Goal: Task Accomplishment & Management: Use online tool/utility

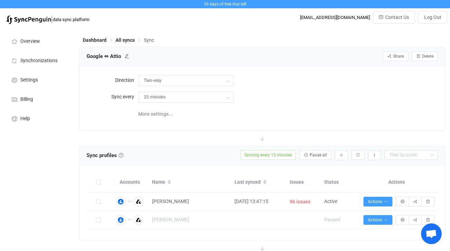
scroll to position [154, 0]
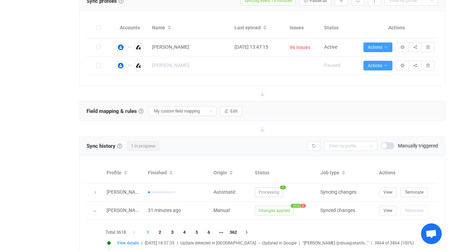
click at [40, 60] on div "Overview Synchronizations Settings Billing Help" at bounding box center [38, 222] width 76 height 699
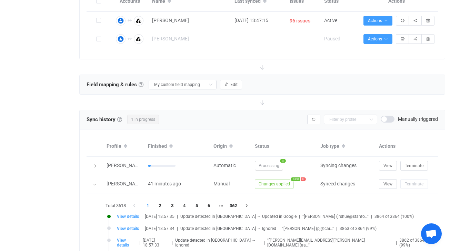
scroll to position [184, 0]
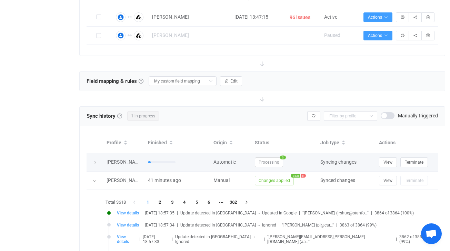
click at [97, 161] on icon at bounding box center [95, 163] width 4 height 4
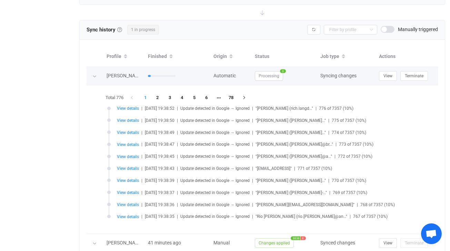
scroll to position [272, 0]
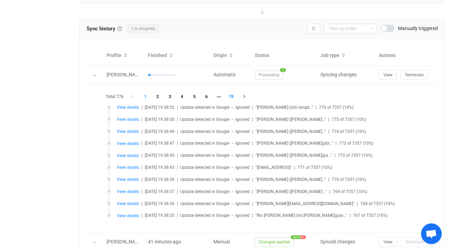
click at [230, 94] on li "78" at bounding box center [231, 97] width 12 height 10
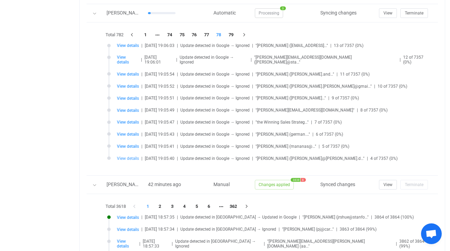
scroll to position [334, 0]
click at [146, 33] on li "1" at bounding box center [145, 34] width 12 height 10
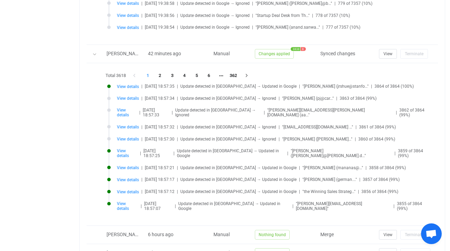
scroll to position [461, 0]
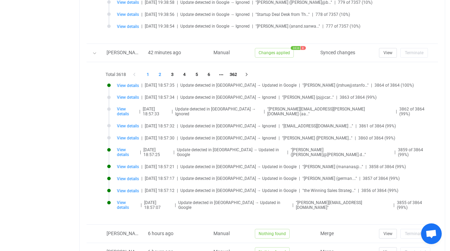
click at [161, 75] on li "2" at bounding box center [160, 75] width 12 height 10
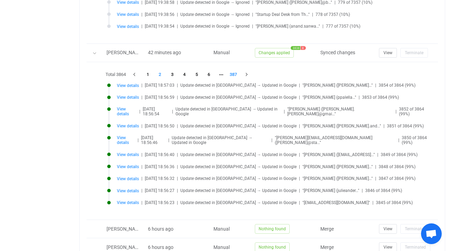
click at [232, 74] on li "387" at bounding box center [233, 75] width 12 height 10
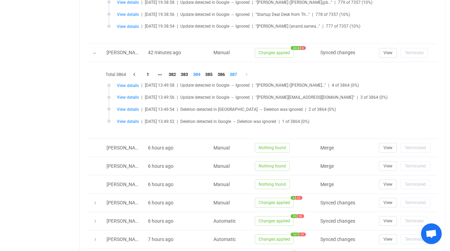
click at [197, 71] on li "384" at bounding box center [197, 75] width 12 height 10
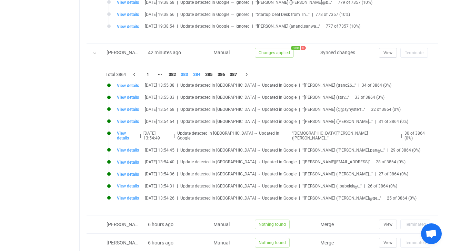
click at [187, 75] on li "383" at bounding box center [184, 75] width 12 height 10
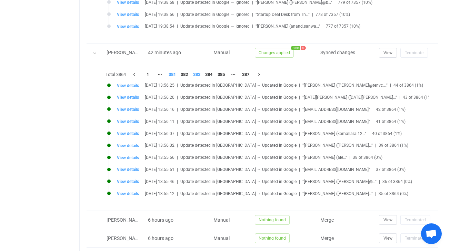
click at [174, 74] on li "381" at bounding box center [172, 75] width 12 height 10
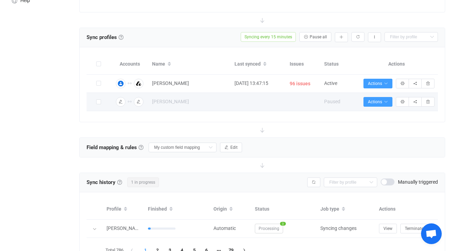
scroll to position [132, 0]
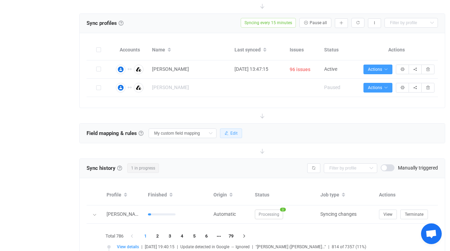
click at [231, 132] on button "Edit" at bounding box center [231, 133] width 22 height 10
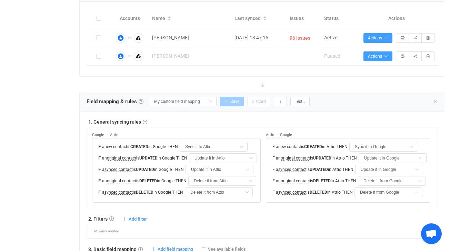
scroll to position [166, 0]
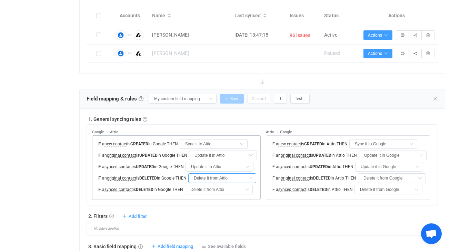
click at [234, 178] on input "Delete it from Attio" at bounding box center [222, 178] width 68 height 10
click at [234, 192] on li "Do nothing" at bounding box center [231, 194] width 79 height 12
type input "Do nothing"
click at [229, 192] on input "Delete it from Attio" at bounding box center [219, 190] width 68 height 10
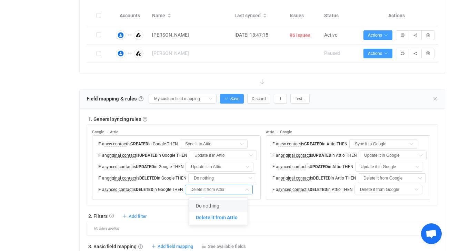
click at [207, 205] on span "Do nothing" at bounding box center [207, 206] width 23 height 6
type input "Do nothing"
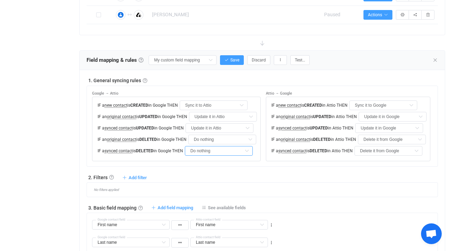
scroll to position [212, 0]
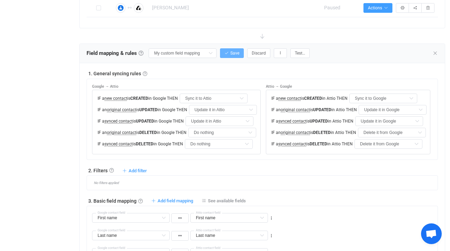
click at [231, 52] on span "Save" at bounding box center [235, 53] width 9 height 5
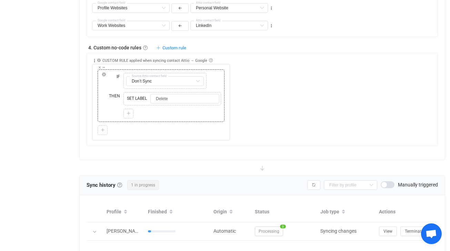
scroll to position [548, 0]
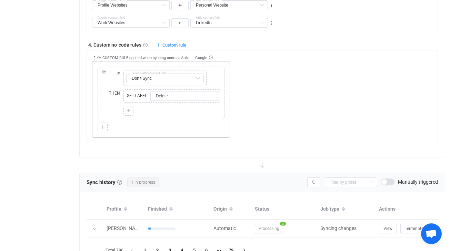
click at [193, 120] on div "Copy Cut Replace IF ELSE IF Copy Cut Replace TYPE MISMATCH Don’t Sync First nam…" at bounding box center [161, 100] width 130 height 66
click at [131, 113] on div at bounding box center [128, 111] width 7 height 6
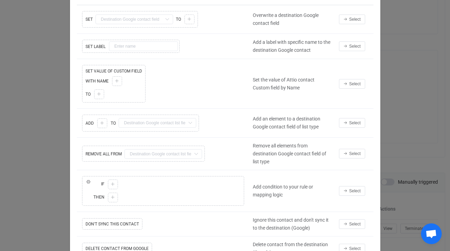
scroll to position [32, 0]
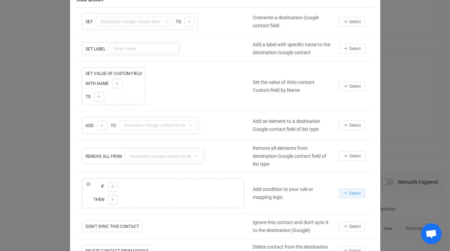
click at [355, 195] on span "Select" at bounding box center [355, 193] width 11 height 5
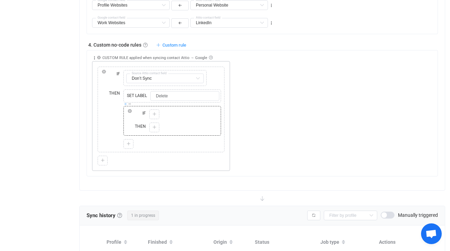
click at [125, 104] on icon at bounding box center [125, 103] width 3 height 3
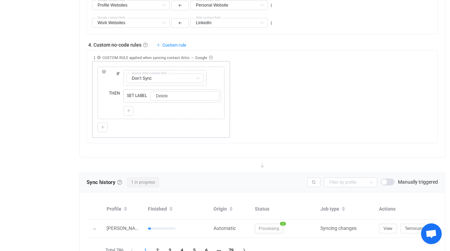
click at [131, 114] on div at bounding box center [129, 111] width 10 height 10
click at [116, 79] on div "IF" at bounding box center [110, 77] width 22 height 19
click at [104, 71] on icon at bounding box center [104, 72] width 4 height 4
click at [119, 56] on span "ELSE" at bounding box center [122, 53] width 11 height 5
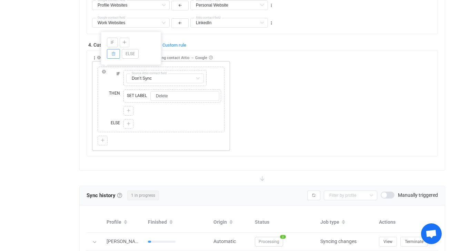
click at [103, 101] on div "THEN" at bounding box center [110, 103] width 22 height 30
click at [131, 122] on div at bounding box center [128, 124] width 7 height 6
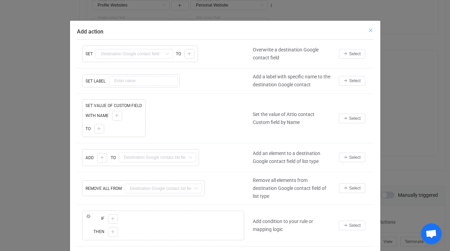
click at [370, 30] on icon "Close" at bounding box center [371, 31] width 6 height 6
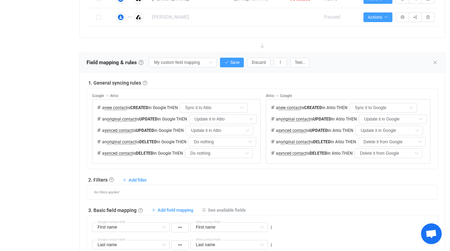
scroll to position [176, 0]
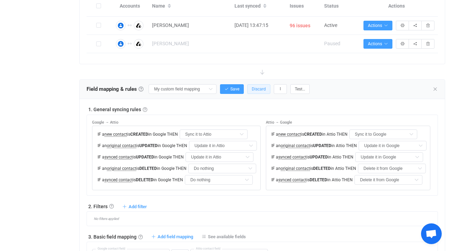
click at [254, 87] on span "Discard" at bounding box center [259, 89] width 14 height 5
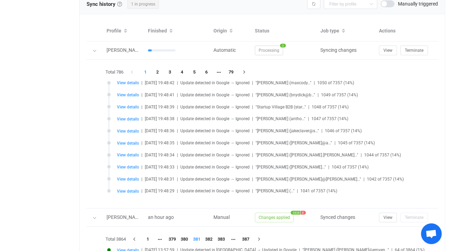
scroll to position [724, 0]
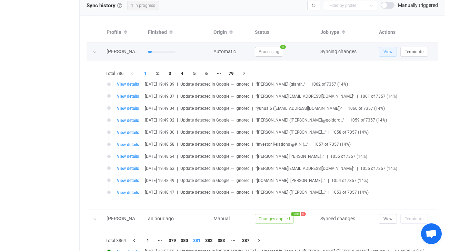
click at [386, 51] on span "View" at bounding box center [388, 51] width 9 height 5
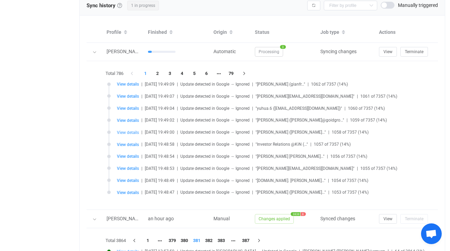
click at [124, 134] on span "View details" at bounding box center [128, 132] width 22 height 5
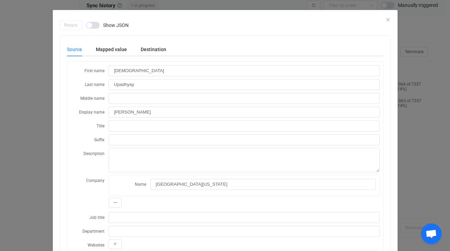
scroll to position [0, 0]
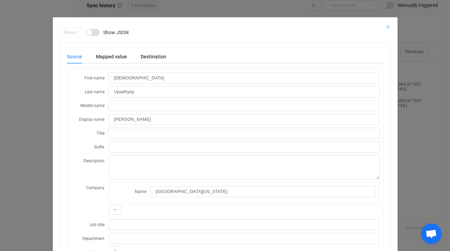
click at [389, 27] on icon "Close" at bounding box center [389, 27] width 6 height 6
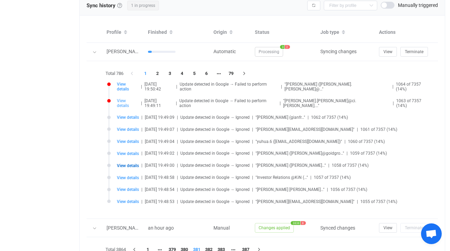
click at [129, 98] on span "View details" at bounding box center [128, 103] width 22 height 10
type input "perry.woodward@ci.gilroy.ca.us"
type input "Woodward"
type input "perry.woodward@ci.gilroy.ca.us Woodward"
type input "Gilroy Fire Dept"
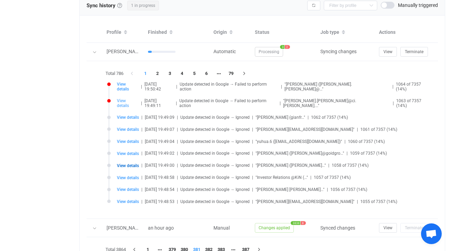
type input "pwoodward@hopkinscarley.com"
type input "Other"
type input "California"
type input "San Jose"
type input "2025-08-08 Folk"
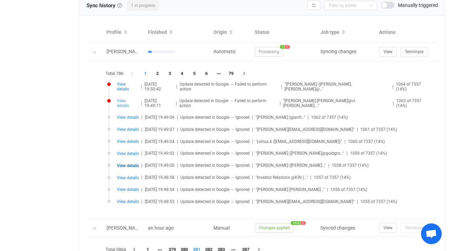
type input "people/c1691408250032362757"
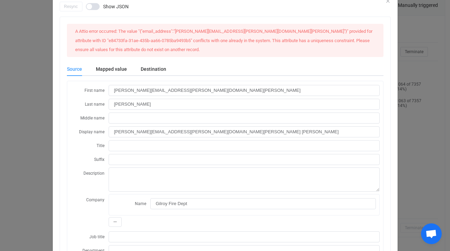
scroll to position [27, 0]
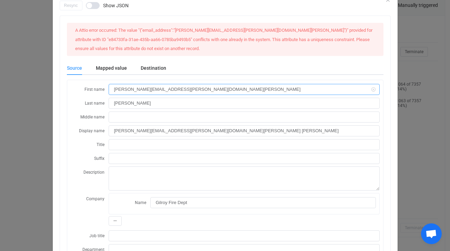
click at [155, 90] on input "perry.woodward@ci.gilroy.ca.us" at bounding box center [244, 89] width 271 height 11
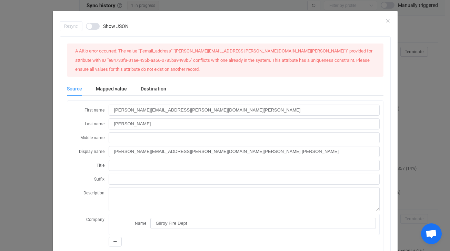
scroll to position [0, 0]
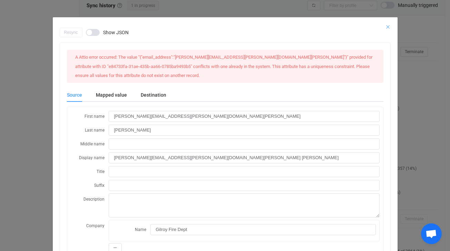
click at [387, 24] on button "Close" at bounding box center [389, 27] width 6 height 6
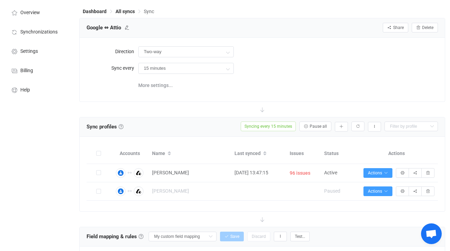
scroll to position [37, 0]
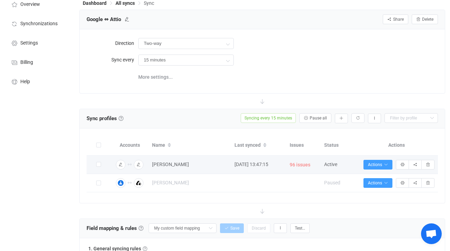
click at [300, 165] on span "96 issues" at bounding box center [300, 165] width 21 height 8
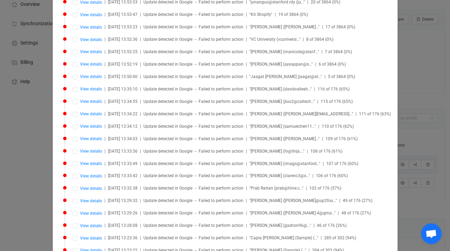
scroll to position [224, 0]
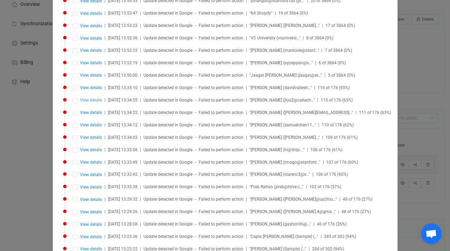
click at [89, 98] on span "View details" at bounding box center [91, 100] width 22 height 5
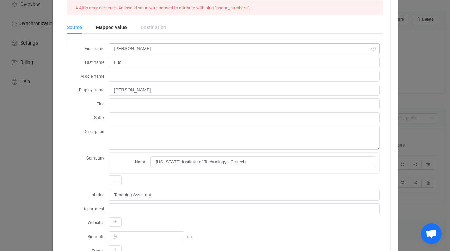
scroll to position [0, 0]
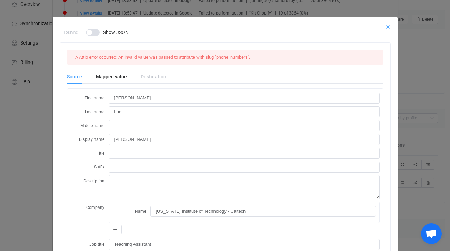
click at [387, 27] on icon "Close" at bounding box center [389, 27] width 6 height 6
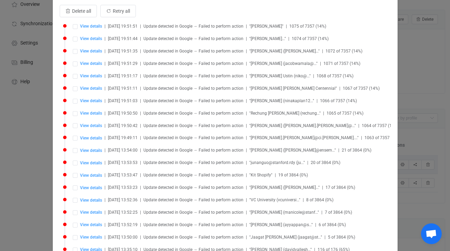
scroll to position [60, 0]
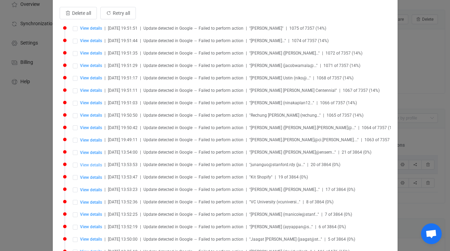
click at [86, 163] on span "View details" at bounding box center [91, 165] width 22 height 5
type input "junanguo@stanford.rdy"
type input "people/c592268877872540953"
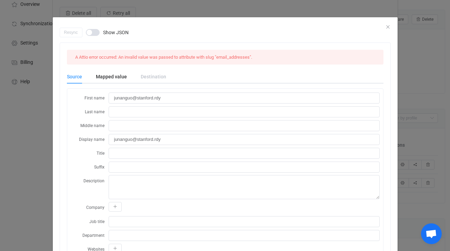
click at [386, 28] on div "Resync Show JSON" at bounding box center [225, 33] width 331 height 10
click at [389, 25] on icon "Close" at bounding box center [389, 27] width 6 height 6
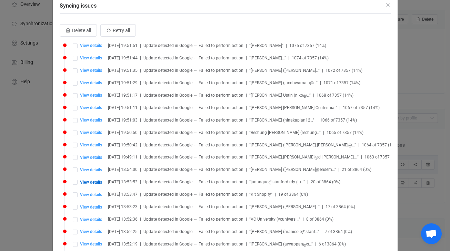
scroll to position [38, 0]
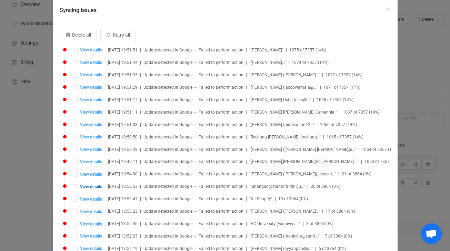
click at [98, 53] on li "View details | 2025-08-15 19:51:51 | Update detected in Google → Failed to perf…" at bounding box center [227, 54] width 328 height 12
click at [94, 52] on span "View details" at bounding box center [91, 50] width 22 height 5
type input "George"
type input "Valcarcel"
type input "George Valcarcel"
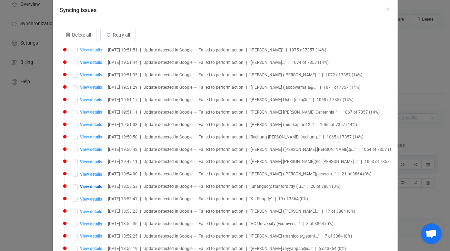
type input "My Contacts"
type input "people/c5508121525256753066"
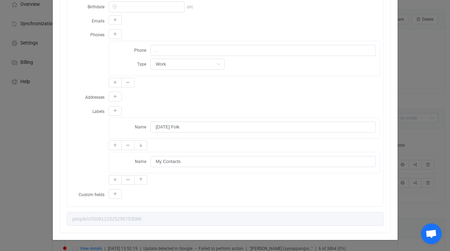
scroll to position [260, 0]
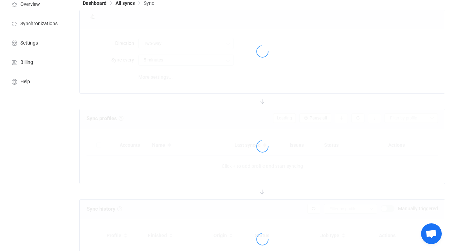
type input "15 minutes"
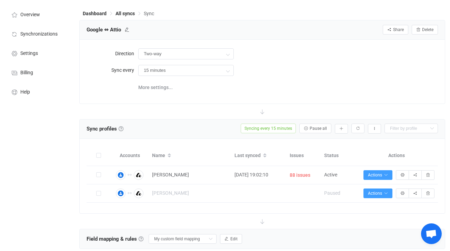
scroll to position [25, 0]
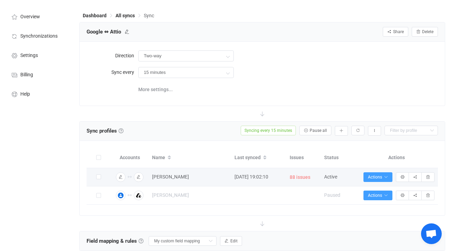
click at [301, 175] on span "88 issues" at bounding box center [300, 177] width 21 height 8
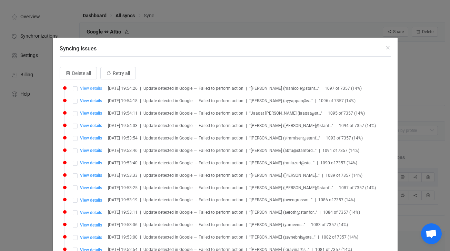
click at [94, 87] on span "View details" at bounding box center [91, 88] width 22 height 5
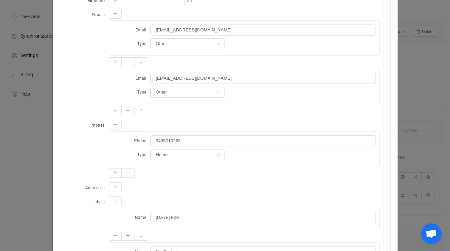
scroll to position [262, 0]
click at [420, 99] on div "Resync Show JSON A Attio error occurred: An invalid value was passed to attribu…" at bounding box center [225, 125] width 450 height 251
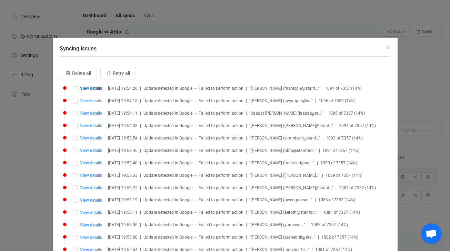
click at [84, 99] on span "View details" at bounding box center [91, 100] width 22 height 5
type input "Anya"
type input "Ayyappan"
type input "Anya Ayyappan"
type input "ayyappan@stanford.edu"
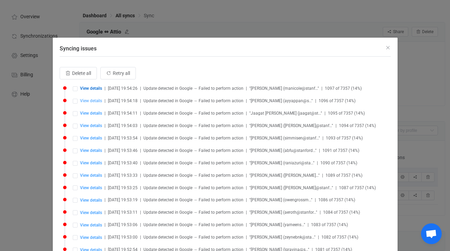
type input "aanya@stanford.edu"
type input "9253811551"
type input "people/c5209340946312754690"
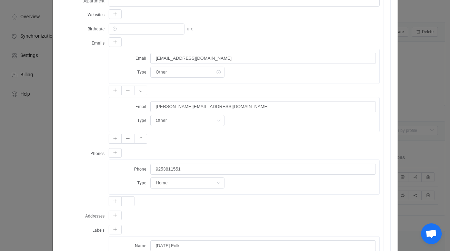
scroll to position [247, 0]
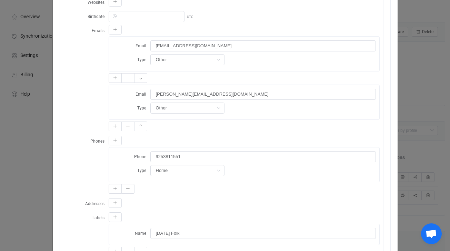
click at [437, 64] on div "Resync Show JSON A Attio error occurred: An invalid value was passed to attribu…" at bounding box center [225, 125] width 450 height 251
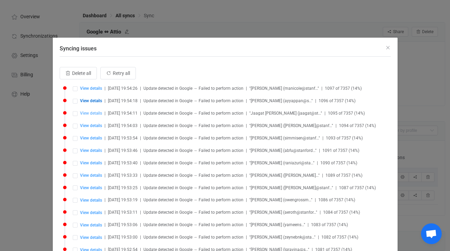
click at [97, 111] on span "View details" at bounding box center [91, 113] width 22 height 5
type input "Jaagat"
type input "Prashar"
type input "Jaagat Prashar"
type input "Bootcamp Fellow"
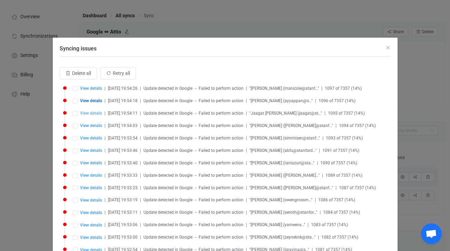
type input "jaagat@stanford.edu"
type input "jaagatp05@gmail.com"
type input "832-920-4948"
type input "people/c3157826682554635719"
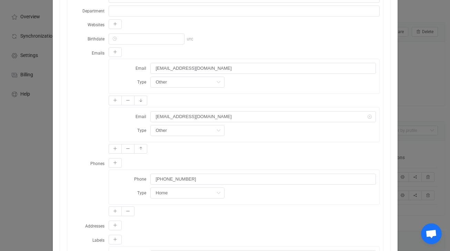
scroll to position [228, 0]
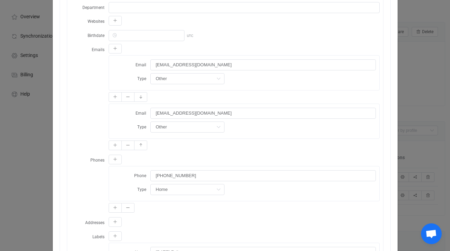
click at [417, 88] on div "Resync Show JSON A Attio error occurred: An invalid value was passed to attribu…" at bounding box center [225, 125] width 450 height 251
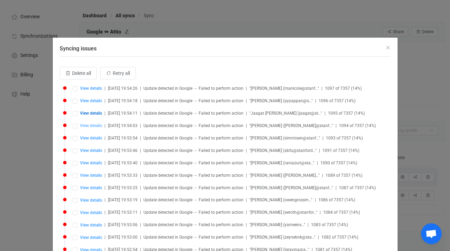
click at [97, 125] on span "View details" at bounding box center [91, 125] width 22 height 5
type input "Chan"
type input "Hinson"
type input "Chan Hinson"
type input "hinson@stanford.edu"
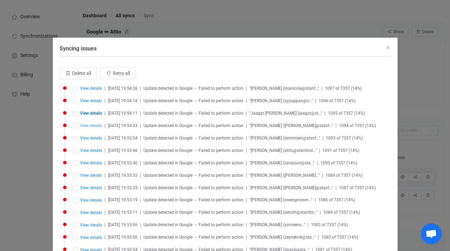
type input "yhc3141@gmail.com"
type input "650-509-2862"
type input "people/c5988529171512648404"
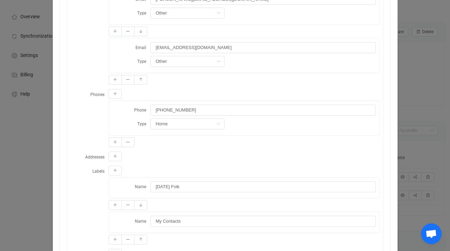
scroll to position [280, 0]
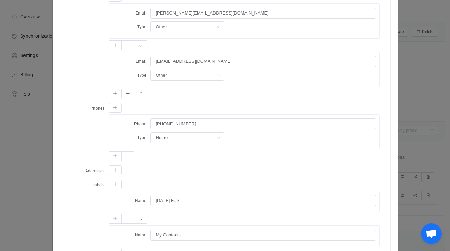
click at [423, 85] on div "Resync Show JSON A Attio error occurred: An invalid value was passed to attribu…" at bounding box center [225, 125] width 450 height 251
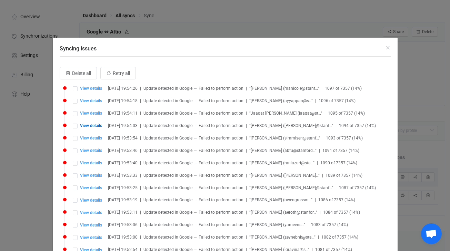
click at [95, 141] on li "View details | 2025-08-15 19:53:54 | Update detected in Google → Failed to perf…" at bounding box center [227, 142] width 328 height 12
click at [94, 138] on span "View details" at bounding box center [91, 138] width 22 height 5
type input "Simmi"
type input "Sen"
type input "Simmi Sen"
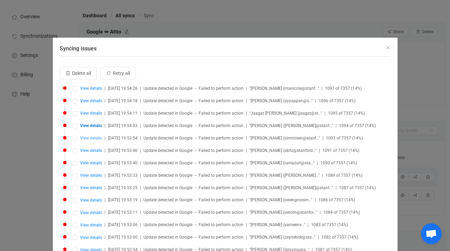
type input "simmisen@stanford.edu"
type input "ssen@stanford.edu"
type input "(360) 525-0330‬"
type input "people/c323720335380030848"
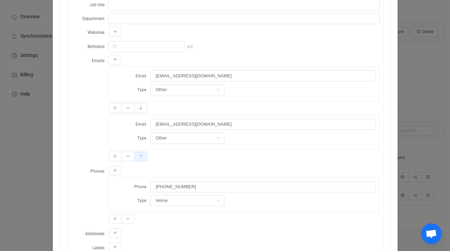
scroll to position [0, 0]
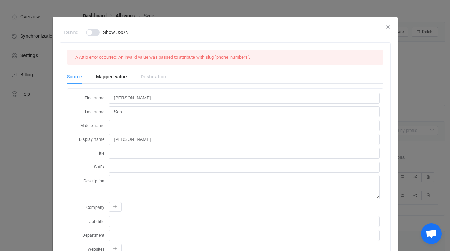
click at [388, 28] on div "Resync Show JSON" at bounding box center [225, 33] width 331 height 10
click at [389, 27] on icon "Close" at bounding box center [389, 27] width 6 height 6
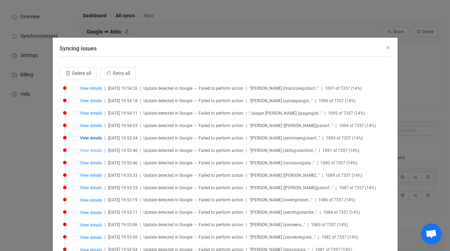
click at [92, 149] on span "View details" at bounding box center [91, 150] width 22 height 5
type input "Abigail"
type input "Fu"
type input "Abigail Fu"
type input "Consultant"
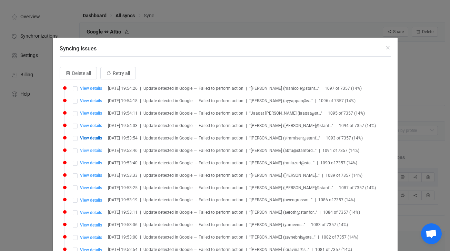
type input "abfu@stanford.edu"
type input "abigail.kfu@gmail.com"
type input "347-446-0329"
type input "people/c9019746890180024481"
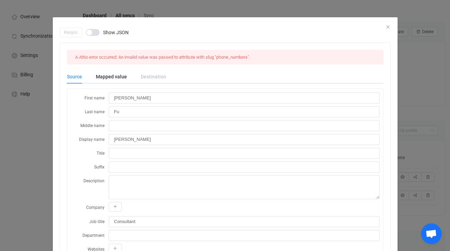
click at [423, 52] on div "Resync Show JSON A Attio error occurred: An invalid value was passed to attribu…" at bounding box center [225, 125] width 450 height 251
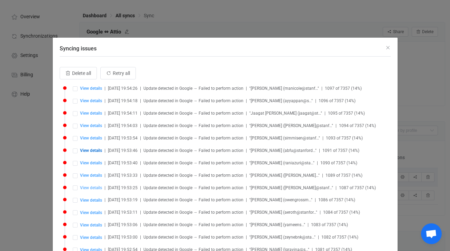
click at [96, 186] on span "View details" at bounding box center [91, 187] width 22 height 5
type input "Rhea"
type input "Rastogi"
type input "Rhea Rastogi"
type input "rhear@stanford.edu"
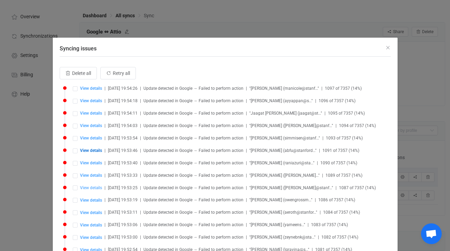
type input "rhearastogi2@gmail.com"
type input "334-233-5575"
type input "people/c168688551578760647"
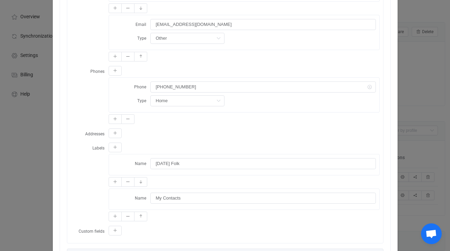
scroll to position [318, 0]
click at [425, 60] on div "Resync Show JSON A Attio error occurred: An invalid value was passed to attribu…" at bounding box center [225, 125] width 450 height 251
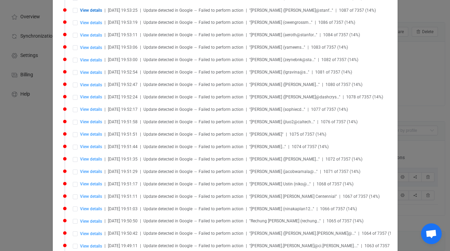
scroll to position [49, 0]
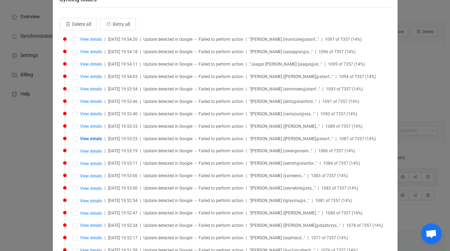
click at [425, 96] on div "Syncing issues Delete all Retry all View details | 2025-08-15 19:54:26 | Update…" at bounding box center [225, 125] width 450 height 251
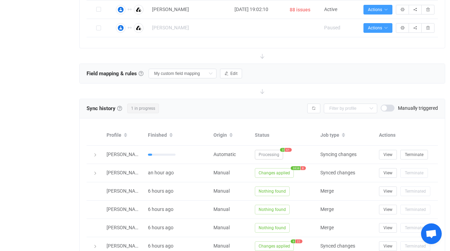
scroll to position [198, 0]
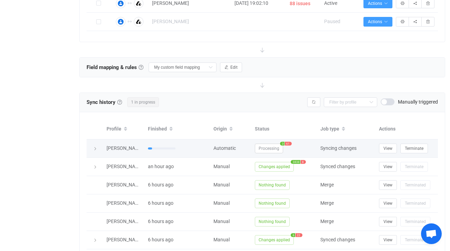
click at [290, 144] on span "61" at bounding box center [288, 144] width 7 height 4
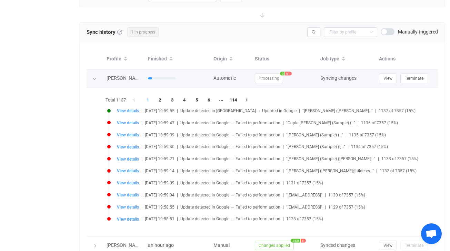
scroll to position [269, 0]
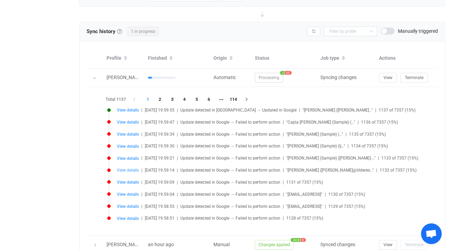
click at [133, 170] on span "View details" at bounding box center [128, 170] width 22 height 5
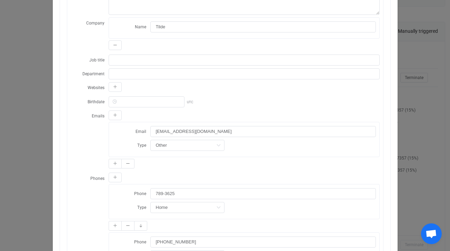
scroll to position [0, 0]
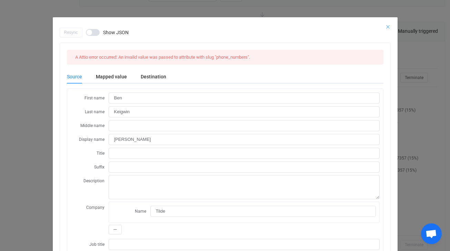
click at [390, 26] on icon "Close" at bounding box center [389, 27] width 6 height 6
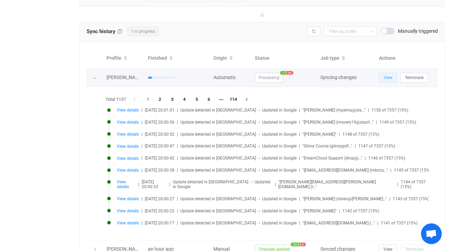
click at [392, 79] on button "View" at bounding box center [388, 78] width 18 height 10
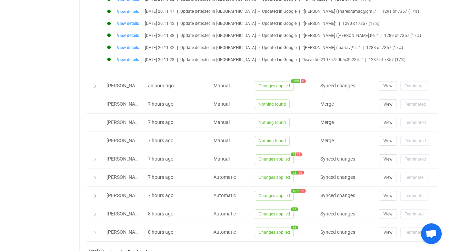
scroll to position [414, 0]
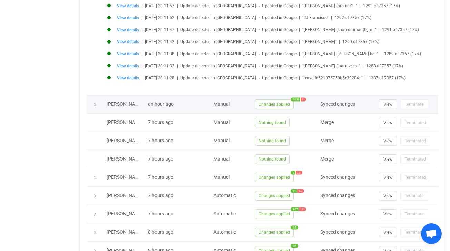
click at [98, 101] on div at bounding box center [95, 104] width 10 height 7
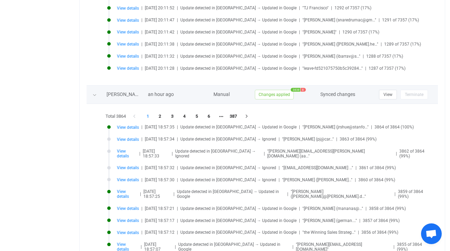
scroll to position [424, 0]
click at [97, 89] on div at bounding box center [94, 94] width 7 height 10
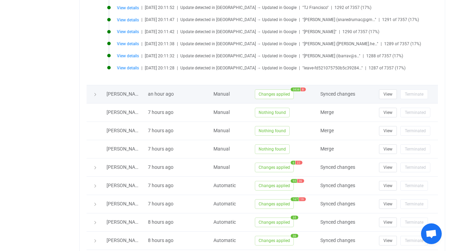
click at [97, 91] on div at bounding box center [95, 94] width 10 height 7
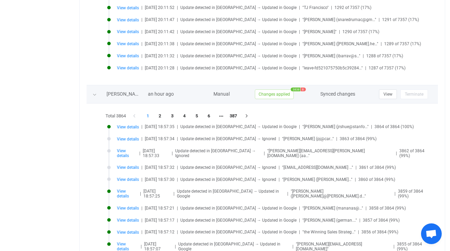
click at [97, 89] on div at bounding box center [94, 94] width 7 height 10
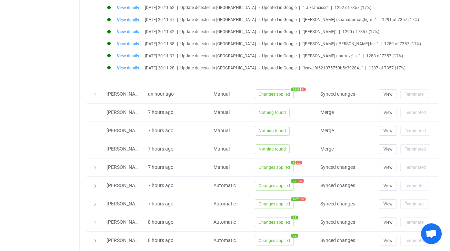
scroll to position [430, 0]
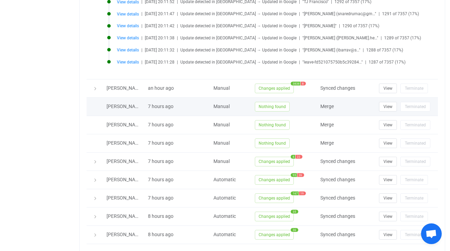
click at [94, 103] on div at bounding box center [95, 106] width 17 height 7
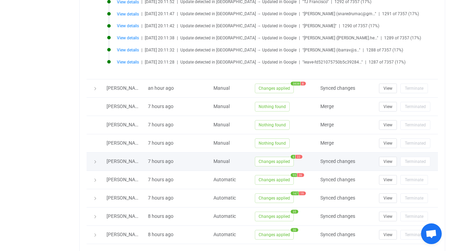
click at [95, 158] on div at bounding box center [95, 161] width 10 height 7
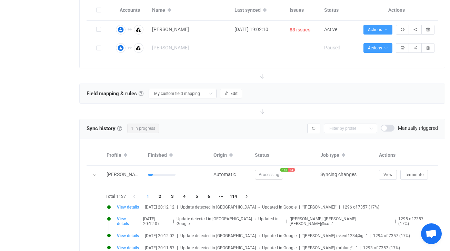
scroll to position [185, 0]
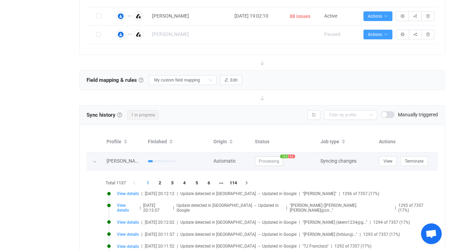
click at [291, 155] on span "64" at bounding box center [292, 156] width 7 height 4
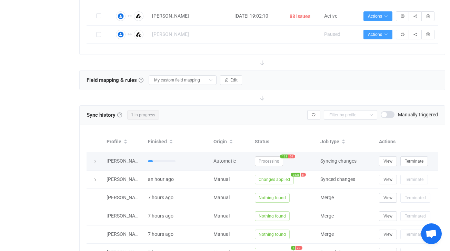
click at [291, 155] on span "64" at bounding box center [292, 156] width 7 height 4
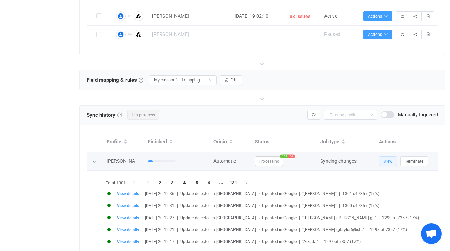
click at [383, 160] on button "View" at bounding box center [388, 161] width 18 height 10
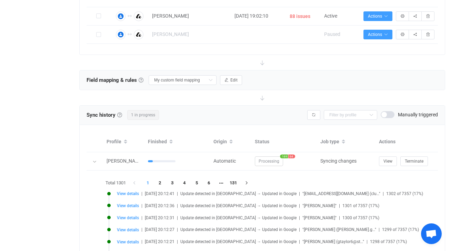
click at [244, 80] on div "Field mapping & rules Field mapping & rules By default, all contacts of the con…" at bounding box center [263, 79] width 366 height 19
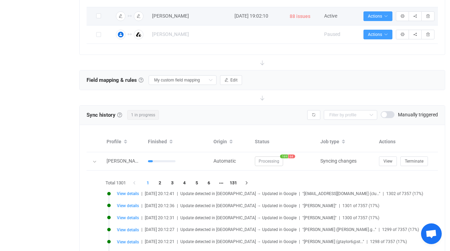
click at [300, 14] on span "88 issues" at bounding box center [300, 16] width 21 height 8
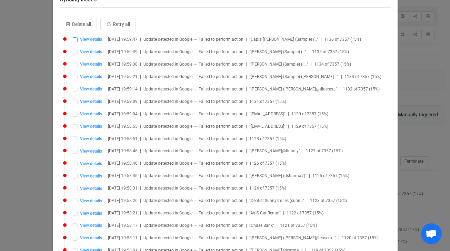
click at [75, 40] on span "Syncing issues" at bounding box center [75, 39] width 5 height 5
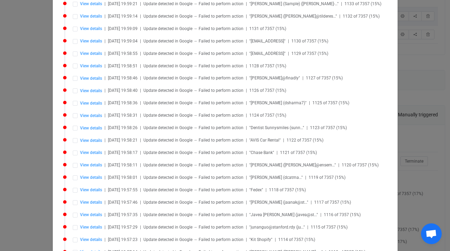
scroll to position [130, 0]
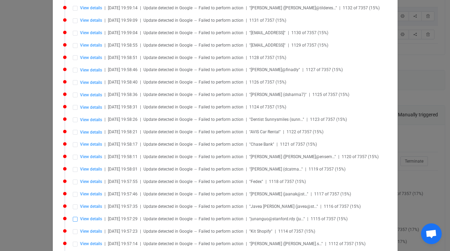
click at [75, 217] on span "Syncing issues" at bounding box center [75, 219] width 5 height 5
drag, startPoint x: 75, startPoint y: 21, endPoint x: 73, endPoint y: 72, distance: 51.8
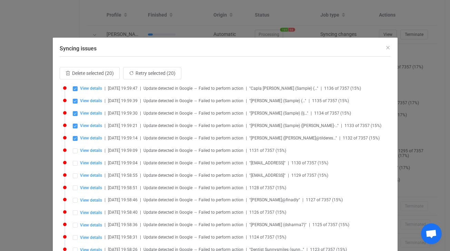
scroll to position [338, 0]
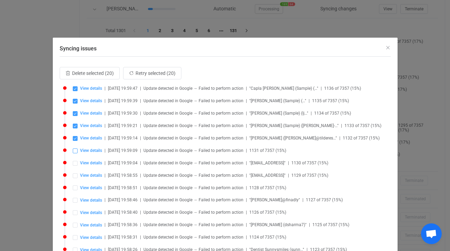
click at [75, 150] on span "Syncing issues" at bounding box center [75, 150] width 5 height 5
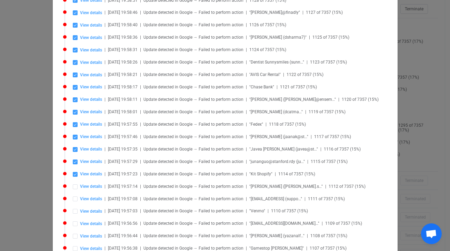
scroll to position [187, 0]
click at [75, 172] on span "Syncing issues" at bounding box center [75, 174] width 5 height 5
click at [75, 160] on span "Syncing issues" at bounding box center [75, 162] width 5 height 5
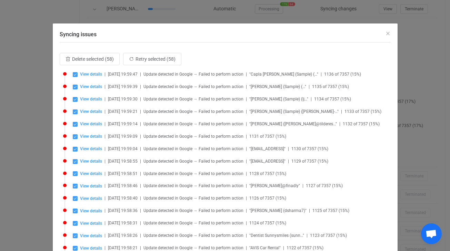
scroll to position [0, 0]
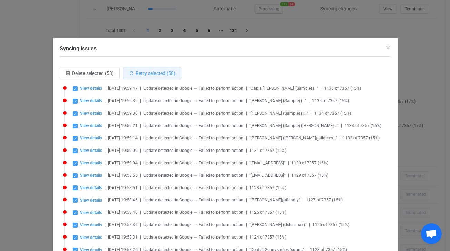
click at [166, 74] on span "Retry selected (58)" at bounding box center [156, 73] width 40 height 6
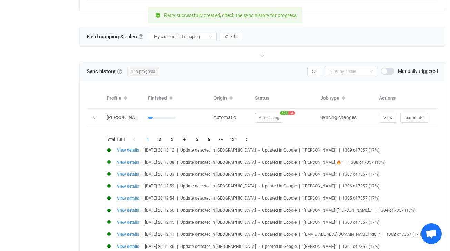
scroll to position [228, 0]
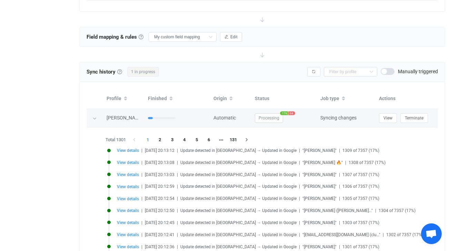
click at [91, 116] on div at bounding box center [94, 118] width 7 height 10
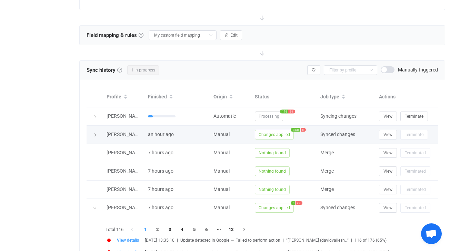
scroll to position [237, 0]
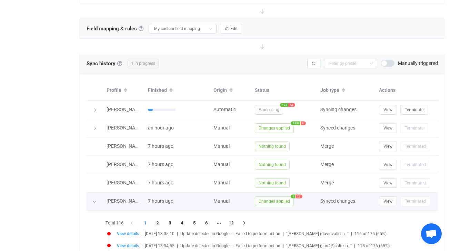
click at [305, 196] on div "Changes applied 6 22" at bounding box center [285, 201] width 66 height 10
click at [301, 195] on span "22" at bounding box center [299, 196] width 7 height 4
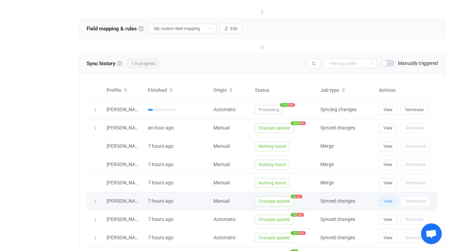
click at [385, 203] on button "View" at bounding box center [388, 201] width 18 height 10
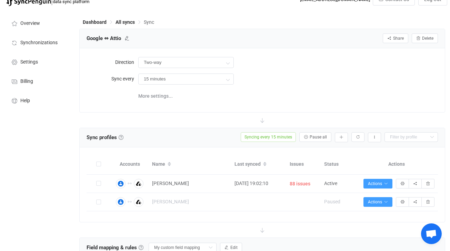
scroll to position [18, 0]
click at [159, 98] on span "More settings..." at bounding box center [155, 96] width 35 height 14
click at [274, 38] on div "Google ⇔ Attio Share Sync sharing Delete" at bounding box center [263, 38] width 352 height 10
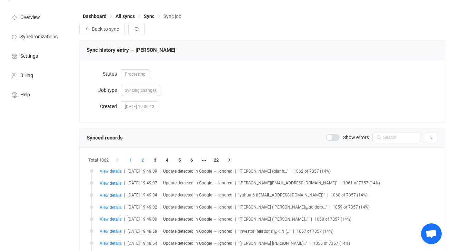
scroll to position [2, 0]
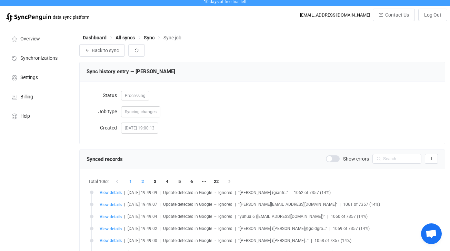
click at [144, 179] on li "2" at bounding box center [143, 182] width 12 height 10
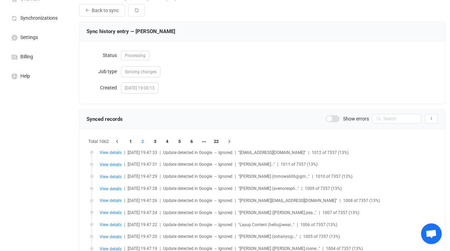
scroll to position [45, 0]
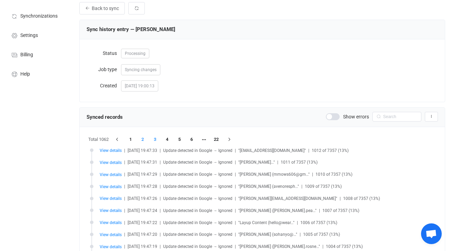
click at [157, 139] on li "3" at bounding box center [155, 140] width 12 height 10
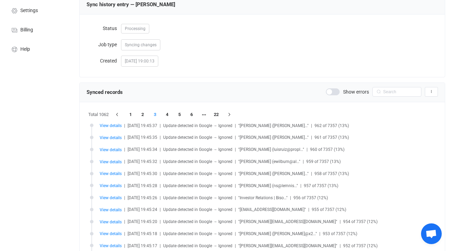
scroll to position [0, 0]
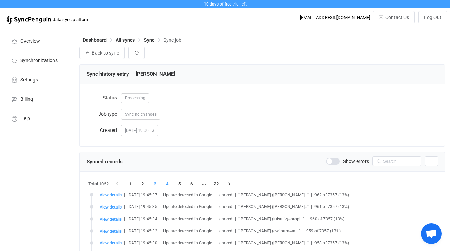
click at [169, 184] on li "4" at bounding box center [167, 184] width 12 height 10
click at [184, 183] on li "5" at bounding box center [180, 184] width 12 height 10
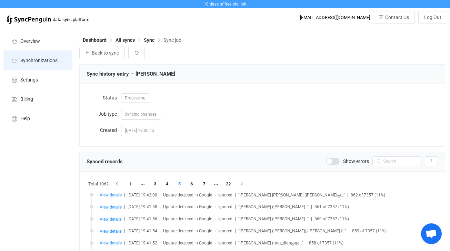
click at [38, 60] on span "Synchronizations" at bounding box center [38, 61] width 37 height 6
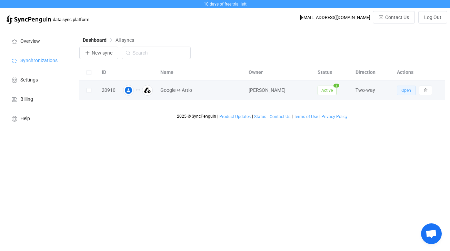
click at [401, 93] on button "Open" at bounding box center [406, 91] width 19 height 10
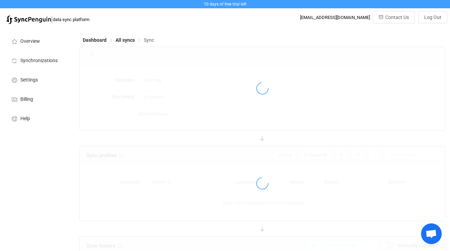
type input "15 minutes"
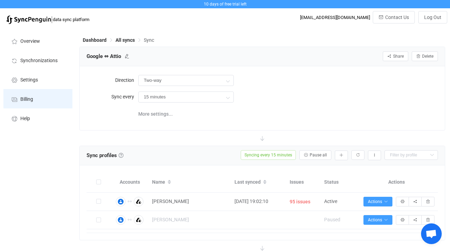
click at [26, 98] on span "Billing" at bounding box center [26, 100] width 13 height 6
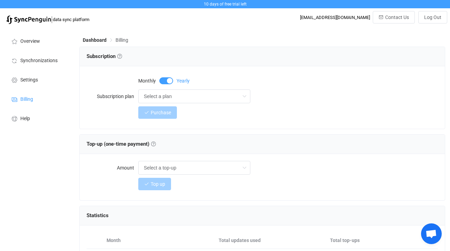
click at [171, 83] on span at bounding box center [166, 80] width 14 height 7
click at [187, 99] on input "Select a plan" at bounding box center [194, 96] width 112 height 14
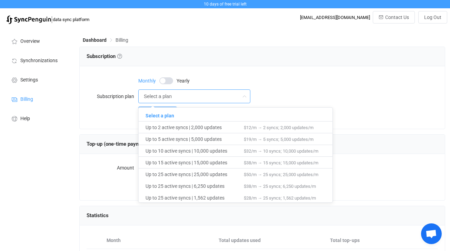
click at [89, 104] on form "Monthly Yearly Subscription plan Select a plan Purchase" at bounding box center [263, 96] width 352 height 46
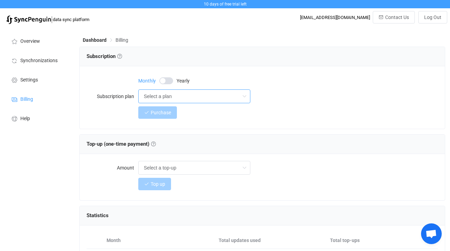
click at [153, 100] on input "Select a plan" at bounding box center [194, 96] width 112 height 14
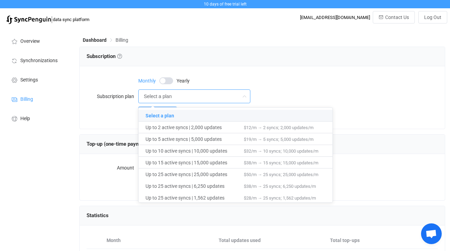
click at [94, 104] on form "Monthly Yearly Subscription plan Select a plan Purchase" at bounding box center [263, 96] width 352 height 46
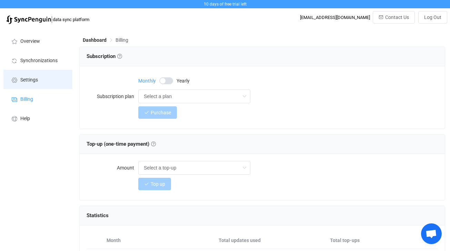
click at [32, 78] on span "Settings" at bounding box center [29, 80] width 18 height 6
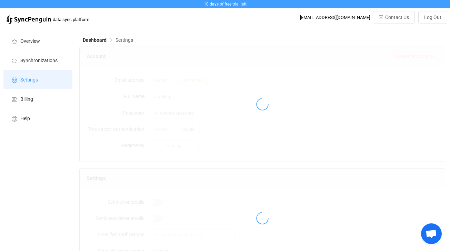
type input "[PERSON_NAME]"
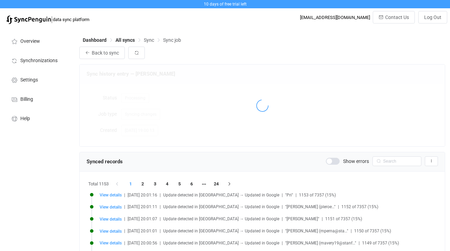
click at [335, 159] on span at bounding box center [333, 161] width 14 height 7
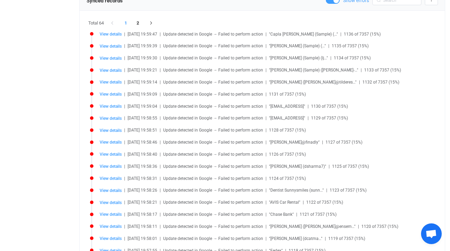
scroll to position [162, 0]
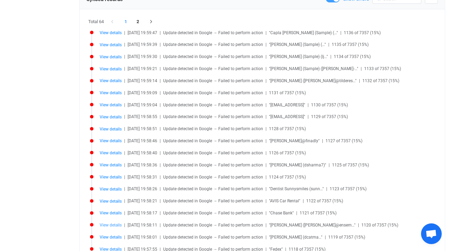
click at [118, 226] on span "View details" at bounding box center [111, 225] width 22 height 5
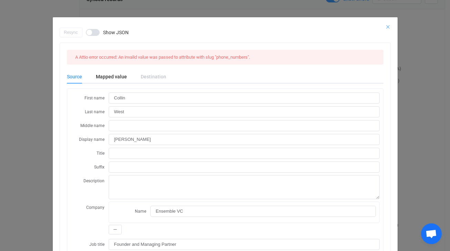
click at [390, 27] on icon "Close" at bounding box center [389, 27] width 6 height 6
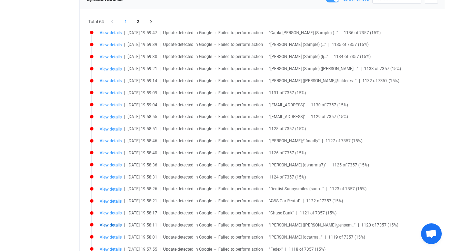
click at [118, 107] on li "View details | 2025-08-15 19:59:04 | Update detected in Google → Failed to perf…" at bounding box center [264, 109] width 348 height 12
click at [114, 107] on span "View details" at bounding box center [111, 105] width 22 height 5
type input "support@thegrid.oi"
type input "people/c4889022040592907877"
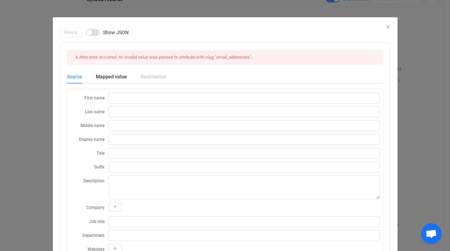
click at [389, 26] on icon "Close" at bounding box center [389, 27] width 6 height 6
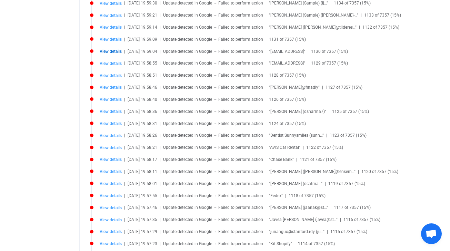
scroll to position [216, 0]
click at [113, 184] on span "View details" at bounding box center [111, 183] width 22 height 5
type input "Disha"
type input "Cattamanchi"
type input "Disha Cattamanchi"
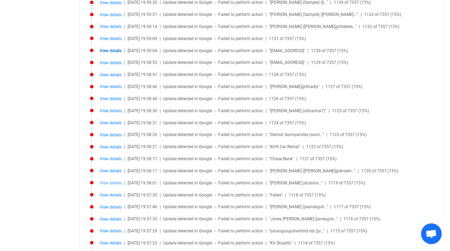
type input "Student"
type input "dcatman1@stanford.edu"
type input "people/c231224538214019782"
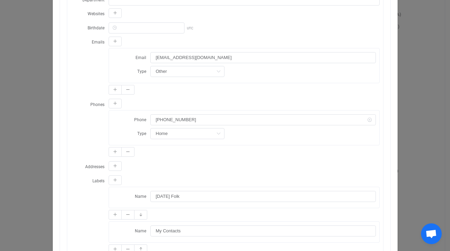
scroll to position [260, 0]
click at [411, 58] on div "Resync Show JSON A Attio error occurred: An invalid value was passed to attribu…" at bounding box center [225, 125] width 450 height 251
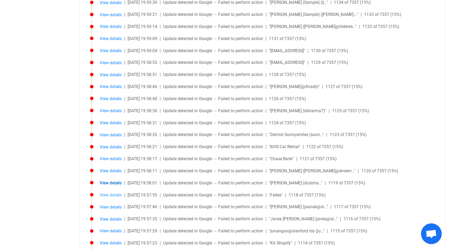
click at [114, 196] on span "View details" at bounding box center [111, 195] width 22 height 5
type input "Fedex"
type input "46339"
type input "people/c2097560752296030166"
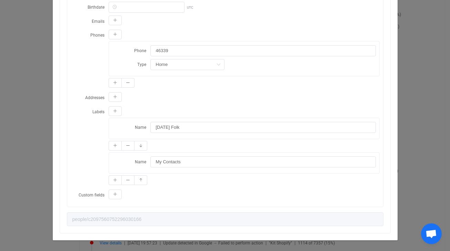
scroll to position [260, 0]
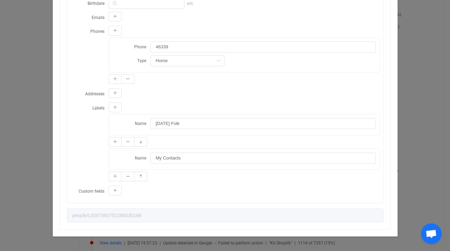
click at [418, 78] on div "Resync Show JSON A Attio error occurred: An invalid value was passed to attribu…" at bounding box center [225, 125] width 450 height 251
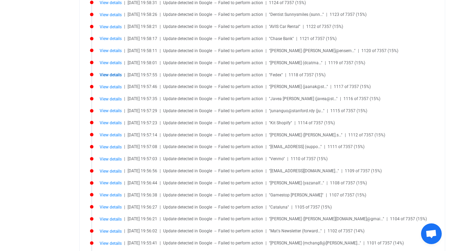
scroll to position [342, 0]
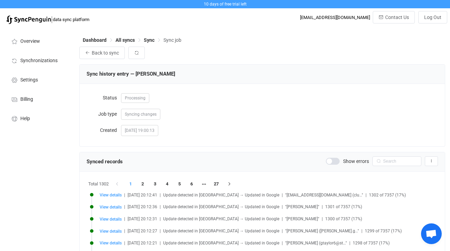
click at [334, 161] on span at bounding box center [333, 161] width 14 height 7
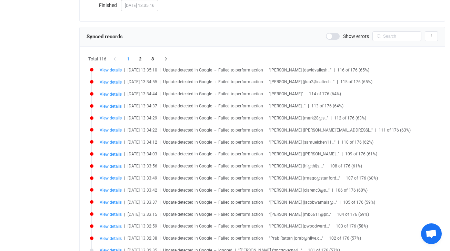
scroll to position [146, 0]
